Goal: Information Seeking & Learning: Check status

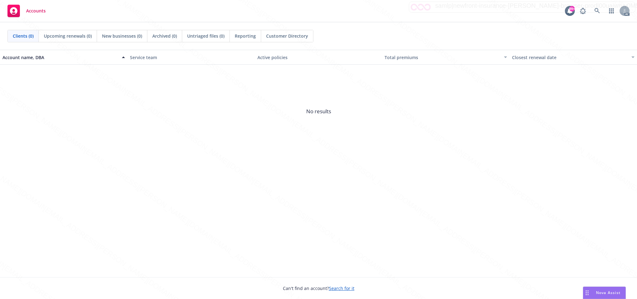
drag, startPoint x: 623, startPoint y: 4, endPoint x: 455, endPoint y: 119, distance: 203.8
click at [455, 119] on span "No results" at bounding box center [318, 111] width 637 height 93
click at [625, 11] on icon at bounding box center [624, 11] width 3 height 1
click at [584, 27] on link "Log out" at bounding box center [598, 27] width 62 height 12
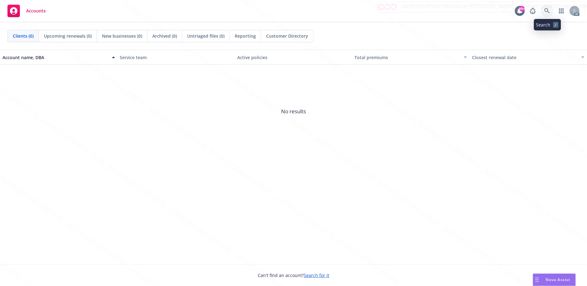
click at [546, 10] on icon at bounding box center [547, 11] width 6 height 6
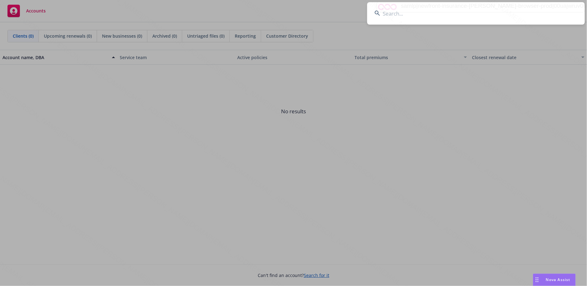
click at [406, 18] on input at bounding box center [476, 13] width 218 height 22
type input "1561110104"
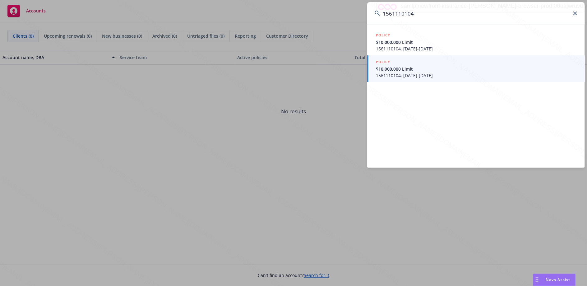
click at [397, 71] on span "$10,000,000 Limit" at bounding box center [476, 69] width 201 height 7
